Goal: Task Accomplishment & Management: Complete application form

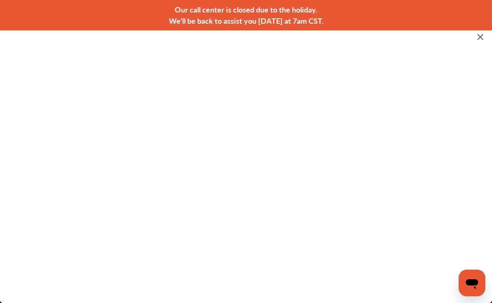
click at [431, 195] on flutter-view at bounding box center [246, 155] width 492 height 261
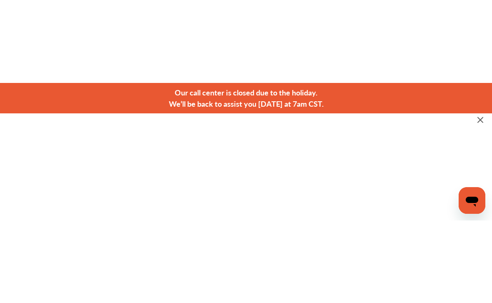
scroll to position [3, 0]
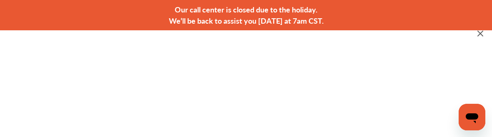
type input "*********"
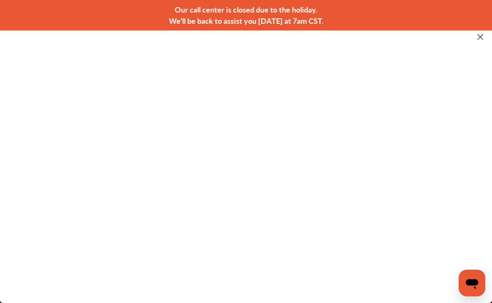
scroll to position [0, 0]
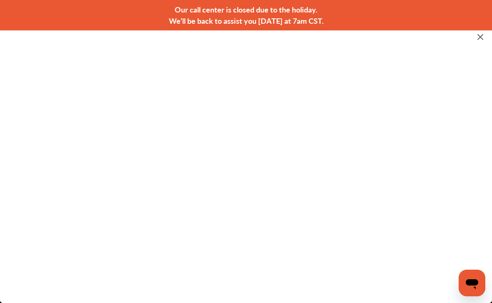
click at [333, 209] on flutter-view at bounding box center [246, 155] width 492 height 261
click at [313, 203] on flutter-view at bounding box center [246, 155] width 492 height 261
click at [319, 210] on flutter-view at bounding box center [246, 155] width 492 height 261
click at [347, 169] on flutter-view at bounding box center [246, 155] width 492 height 261
click at [433, 108] on flutter-view at bounding box center [246, 155] width 492 height 261
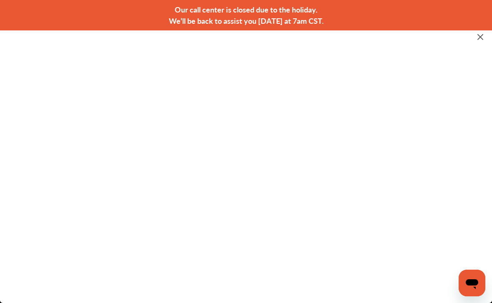
click at [450, 110] on flutter-view at bounding box center [246, 155] width 492 height 261
click at [448, 105] on flutter-view at bounding box center [246, 155] width 492 height 261
click at [443, 111] on flutter-view at bounding box center [246, 155] width 492 height 261
click at [248, 240] on flutter-view at bounding box center [246, 155] width 492 height 261
click at [356, 233] on flutter-view at bounding box center [246, 155] width 492 height 261
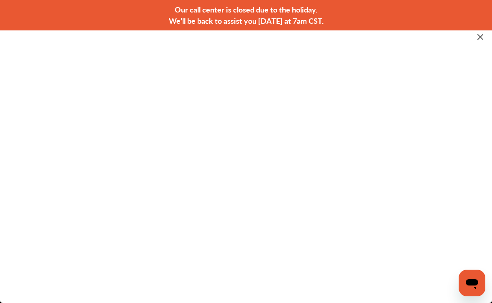
click at [344, 249] on flutter-view at bounding box center [246, 155] width 492 height 261
click at [277, 251] on flutter-view at bounding box center [246, 155] width 492 height 261
click at [277, 263] on flutter-view at bounding box center [246, 155] width 492 height 261
click at [323, 259] on flutter-view at bounding box center [246, 155] width 492 height 261
click at [346, 227] on flutter-view at bounding box center [246, 155] width 492 height 261
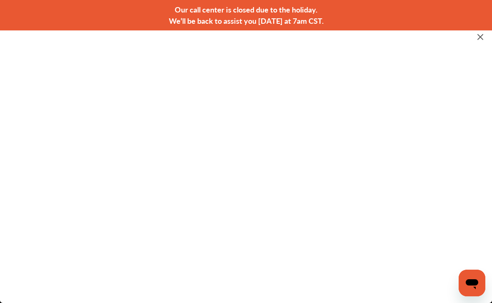
click at [349, 221] on flutter-view at bounding box center [246, 155] width 492 height 261
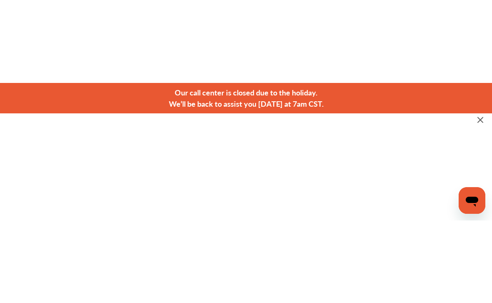
scroll to position [77, 0]
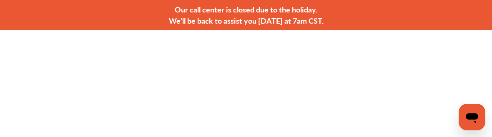
type input "**********"
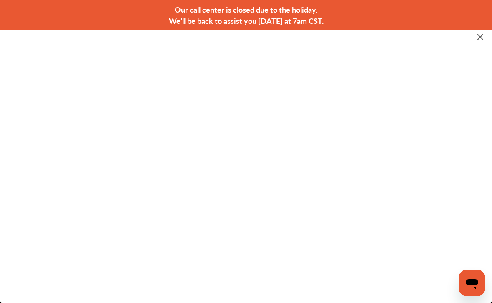
scroll to position [0, 0]
click at [331, 266] on flutter-view at bounding box center [246, 155] width 492 height 261
click at [338, 258] on flutter-view at bounding box center [246, 155] width 492 height 261
